Goal: Transaction & Acquisition: Book appointment/travel/reservation

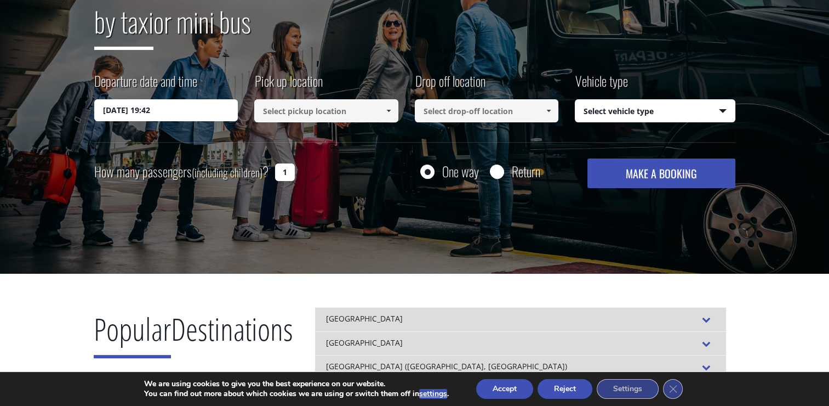
click at [126, 109] on input "[DATE] 19:42" at bounding box center [166, 110] width 144 height 22
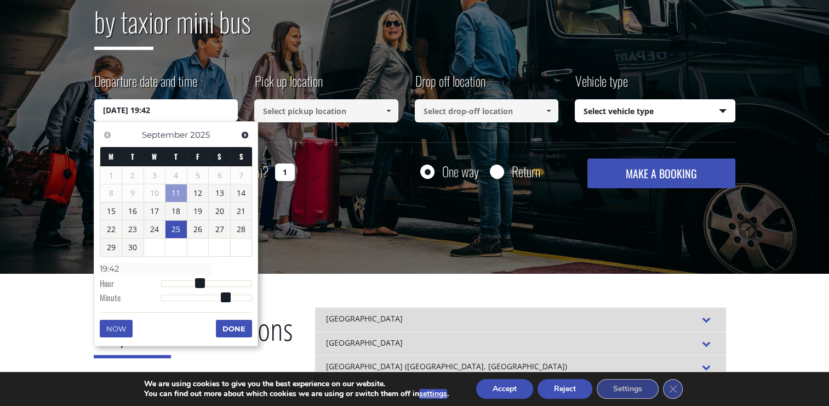
click at [176, 230] on link "25" at bounding box center [176, 229] width 21 height 18
type input "25/09/2025 00:00"
click at [342, 197] on div "Transfer with Crete Taxi Transfers by taxi or mini bus Departure date and time …" at bounding box center [414, 76] width 829 height 395
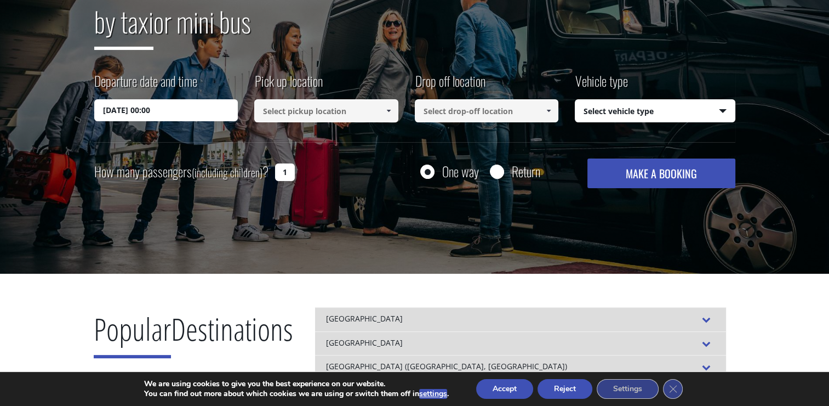
click at [355, 105] on input at bounding box center [326, 110] width 144 height 23
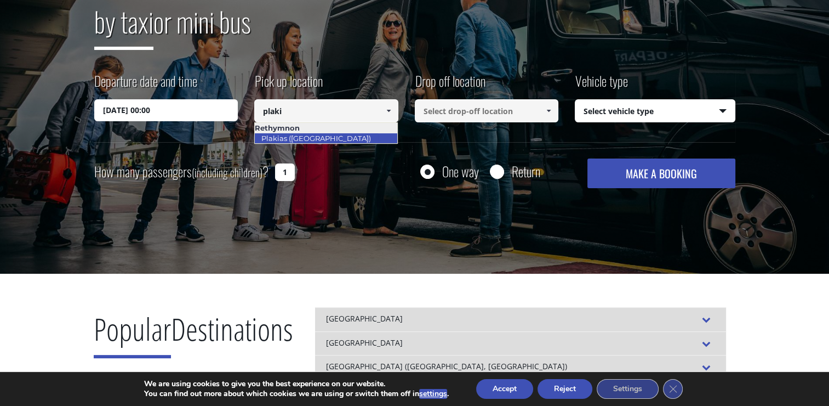
click at [304, 136] on link "Plakias ([GEOGRAPHIC_DATA])" at bounding box center [316, 137] width 124 height 15
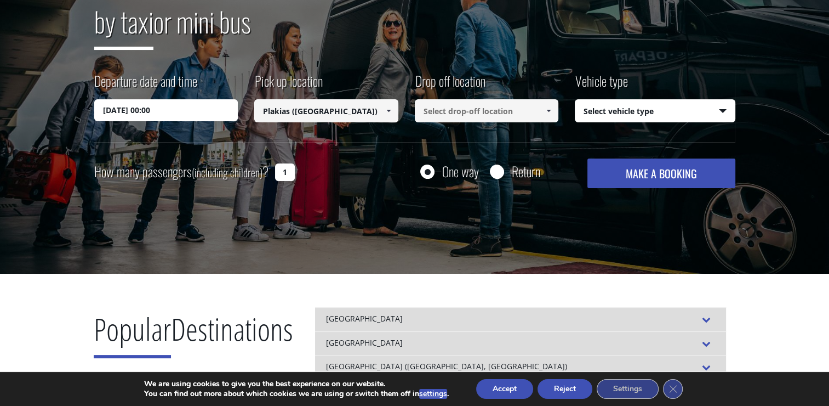
type input "Plakias ([GEOGRAPHIC_DATA])"
click at [445, 110] on input at bounding box center [487, 110] width 144 height 23
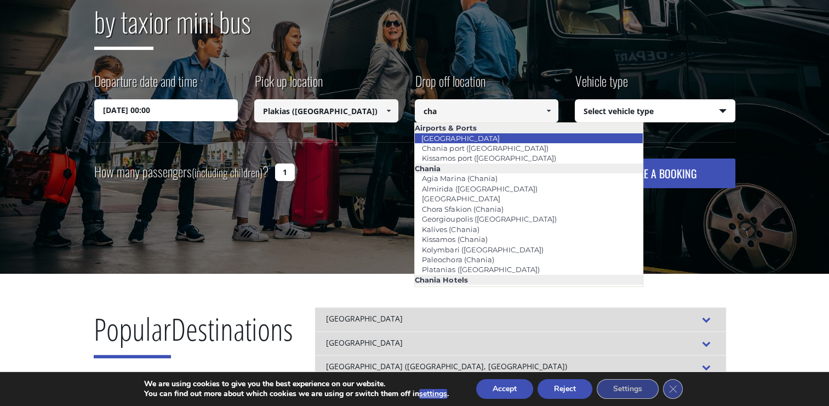
click at [448, 134] on link "[GEOGRAPHIC_DATA]" at bounding box center [460, 137] width 92 height 15
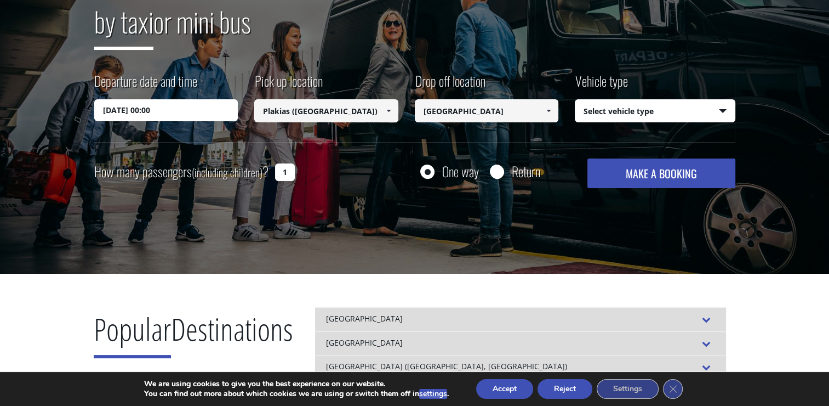
type input "[GEOGRAPHIC_DATA]"
click at [690, 112] on select "Select vehicle type Taxi (4 passengers) Mercedes E Class Mini Van (7 passengers…" at bounding box center [654, 111] width 159 height 23
select select "540"
click at [575, 100] on select "Select vehicle type Taxi (4 passengers) Mercedes E Class Mini Van (7 passengers…" at bounding box center [654, 111] width 159 height 23
click at [687, 172] on button "MAKE A BOOKING" at bounding box center [661, 173] width 147 height 30
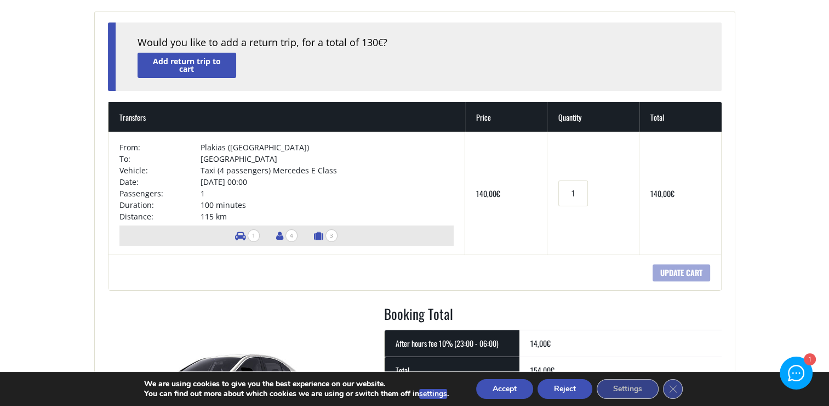
scroll to position [110, 0]
